Goal: Information Seeking & Learning: Stay updated

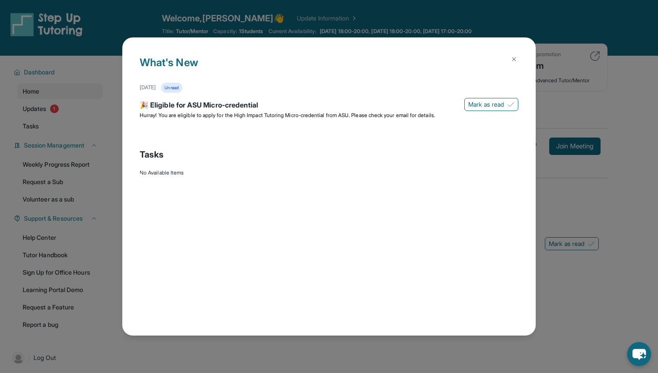
click at [514, 57] on img at bounding box center [514, 59] width 7 height 7
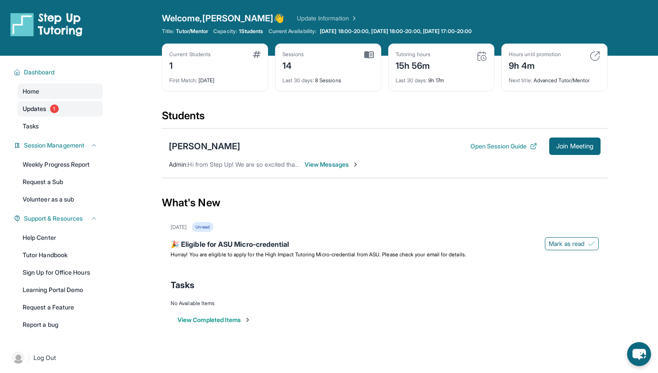
click at [48, 109] on link "Updates 1" at bounding box center [59, 109] width 85 height 16
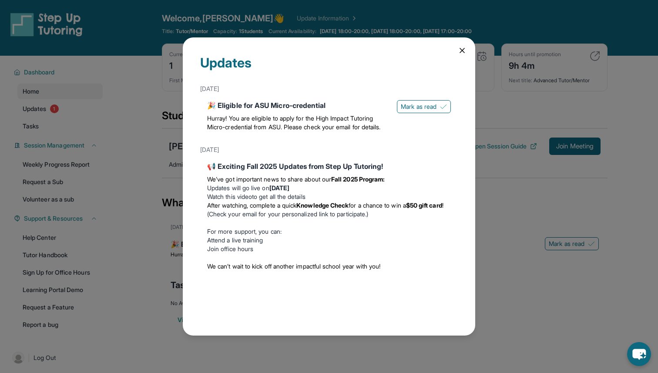
click at [464, 49] on icon at bounding box center [462, 50] width 4 height 4
